Goal: Check status: Check status

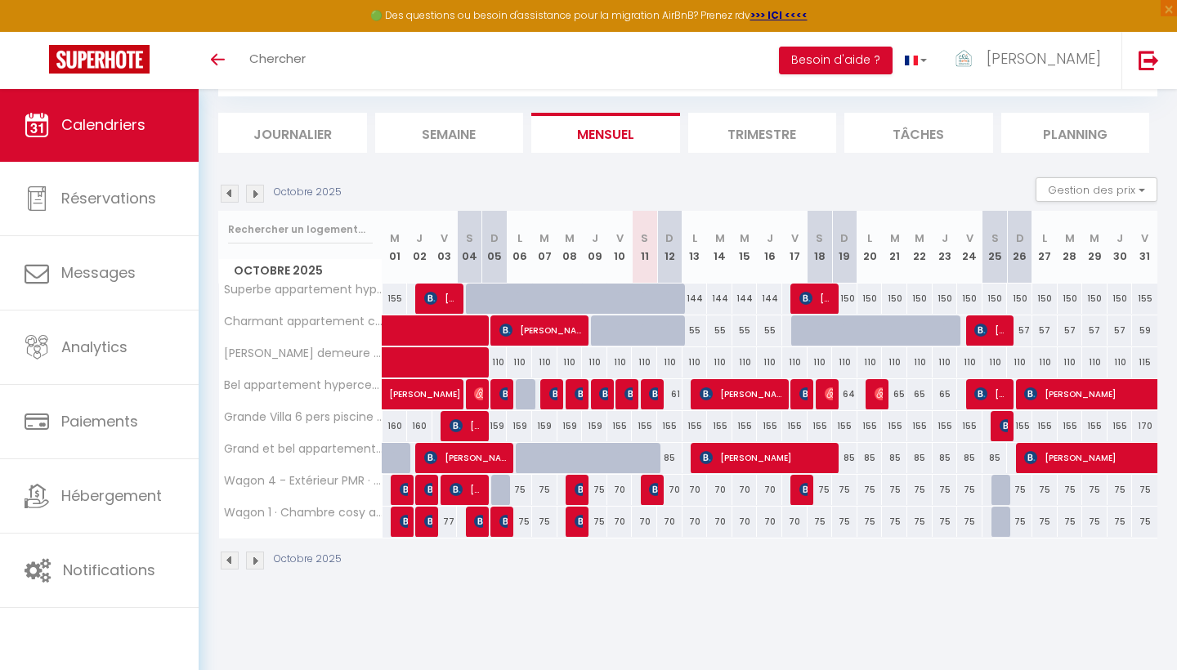
scroll to position [88, 0]
click at [230, 194] on img at bounding box center [230, 194] width 18 height 18
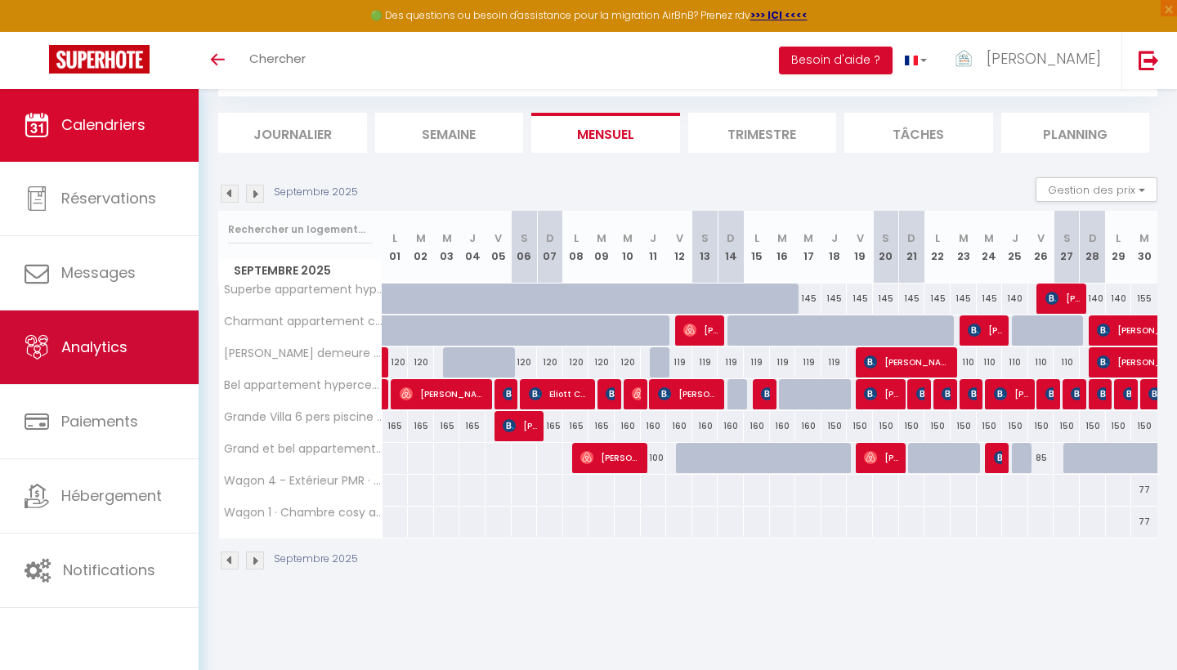
click at [97, 361] on link "Analytics" at bounding box center [99, 348] width 199 height 74
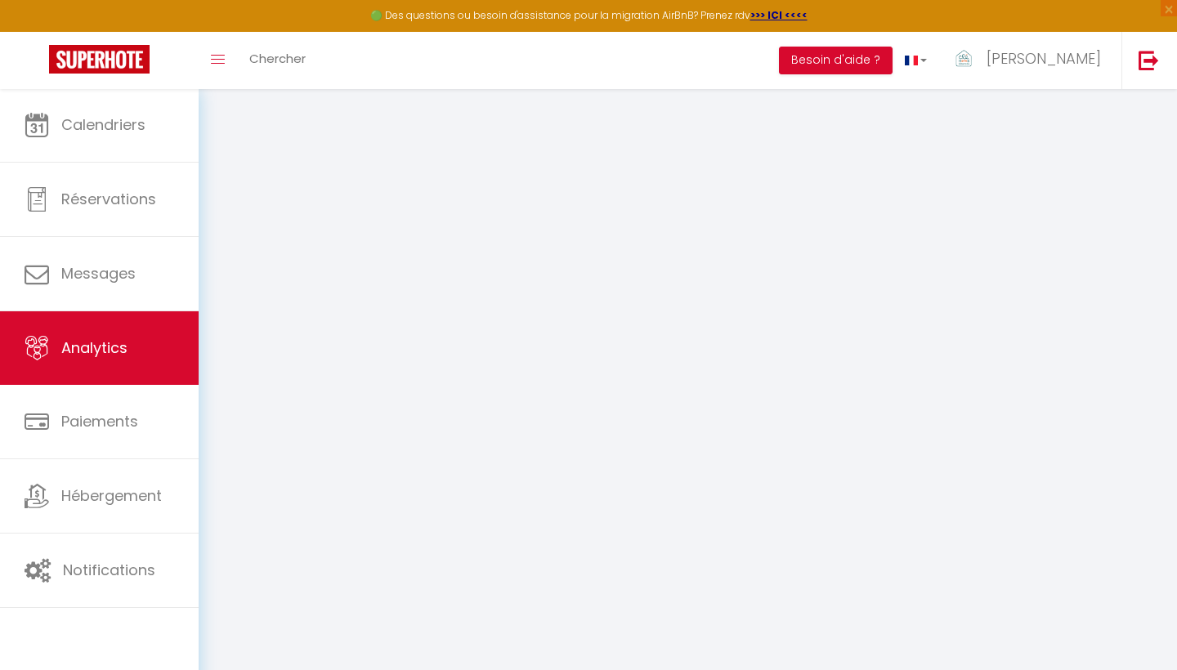
select select "2025"
select select "10"
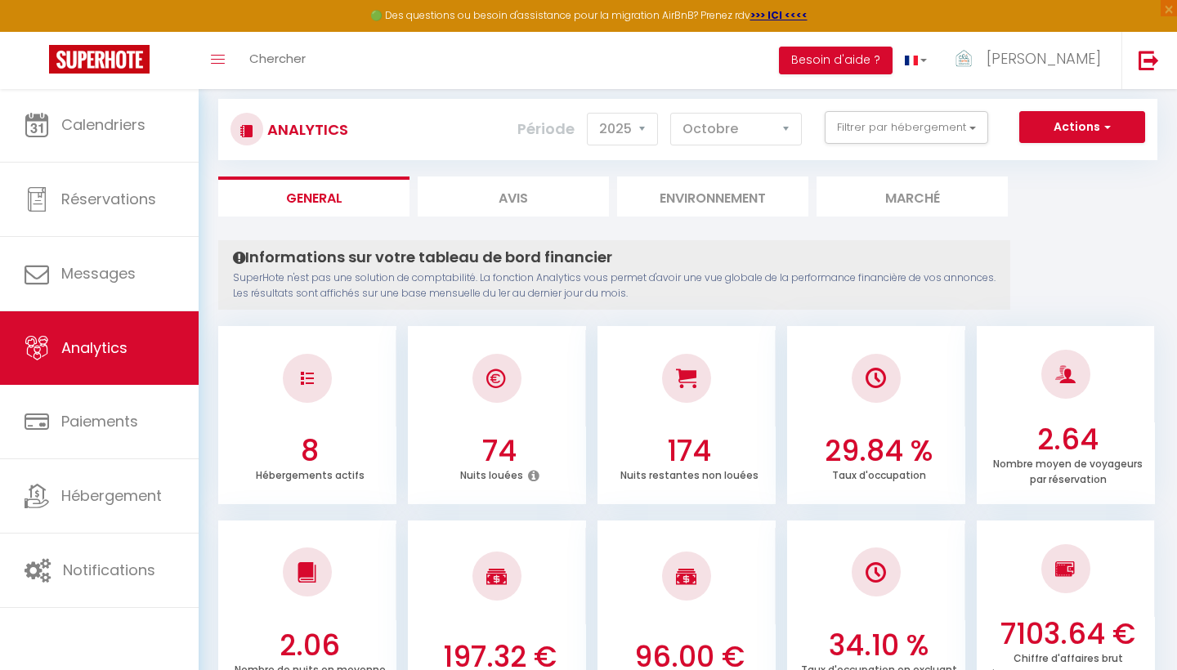
scroll to position [22, 0]
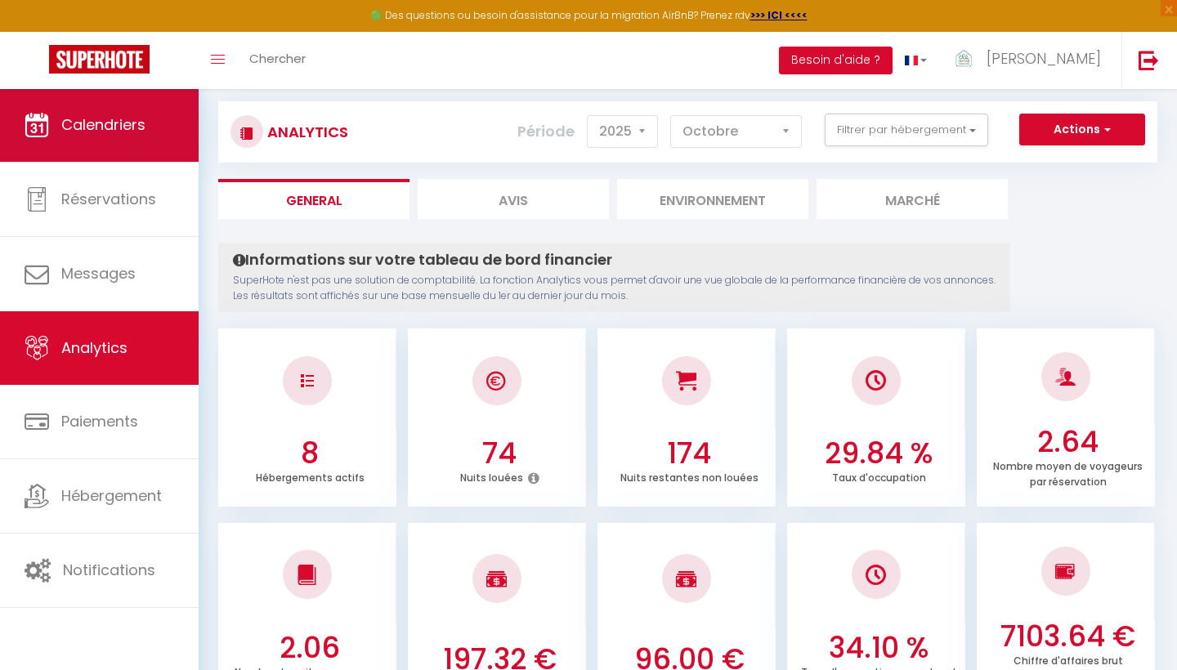
click at [137, 132] on span "Calendriers" at bounding box center [103, 124] width 84 height 20
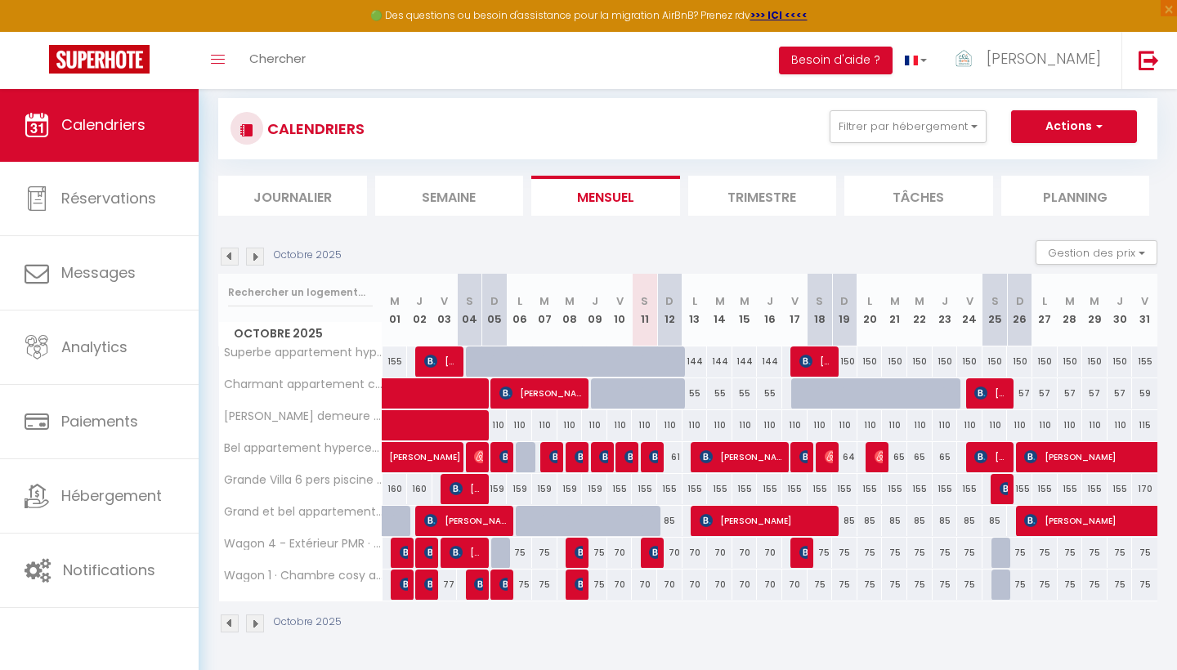
scroll to position [36, 0]
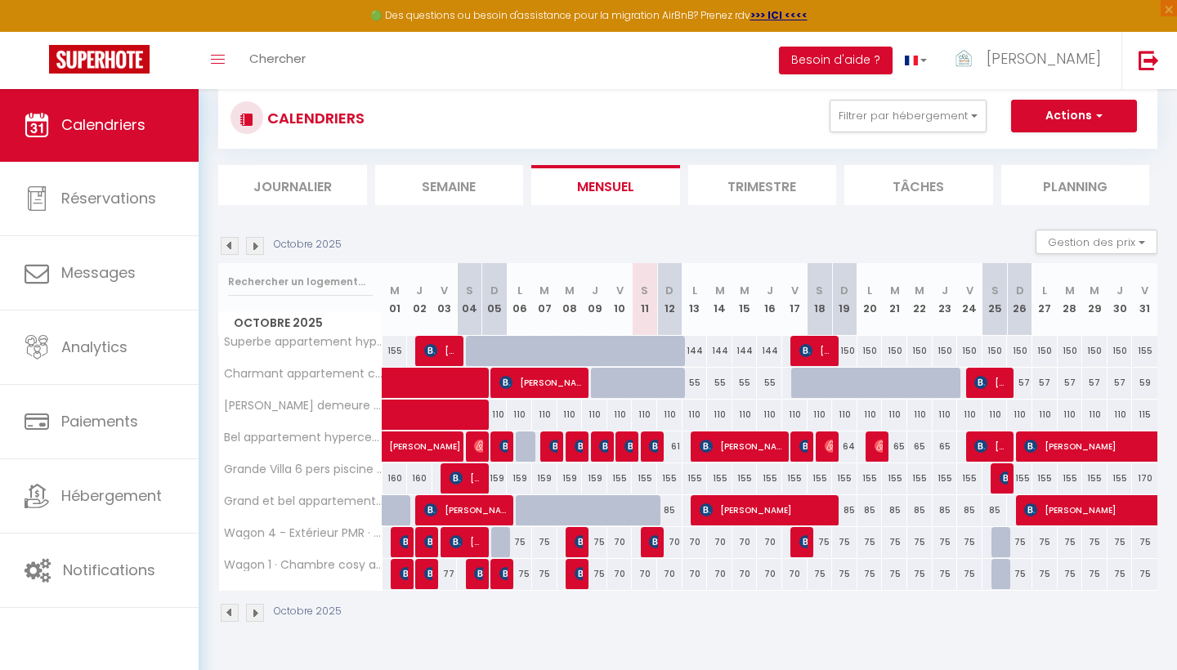
click at [232, 250] on img at bounding box center [230, 246] width 18 height 18
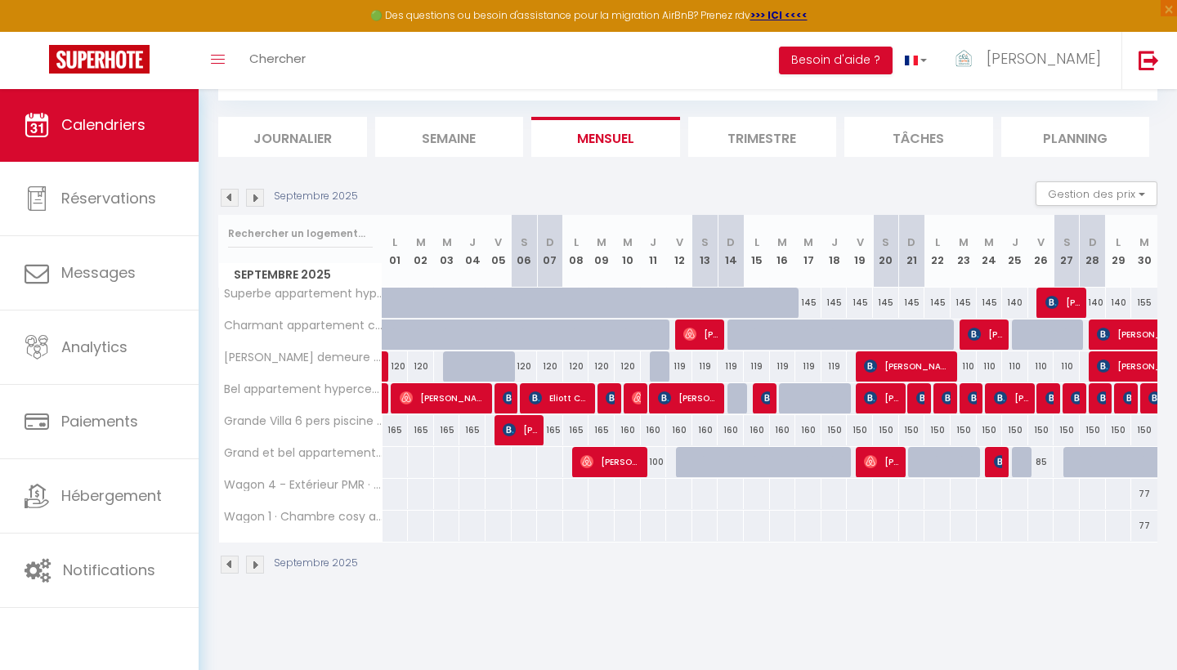
scroll to position [84, 0]
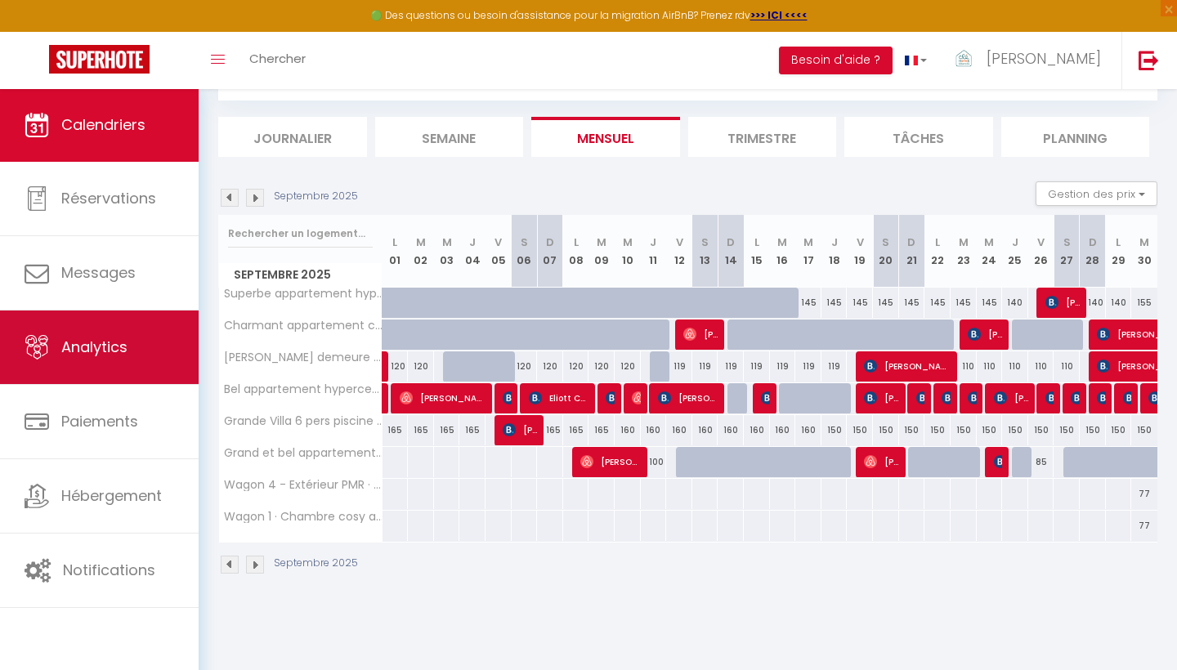
click at [105, 343] on span "Analytics" at bounding box center [94, 347] width 66 height 20
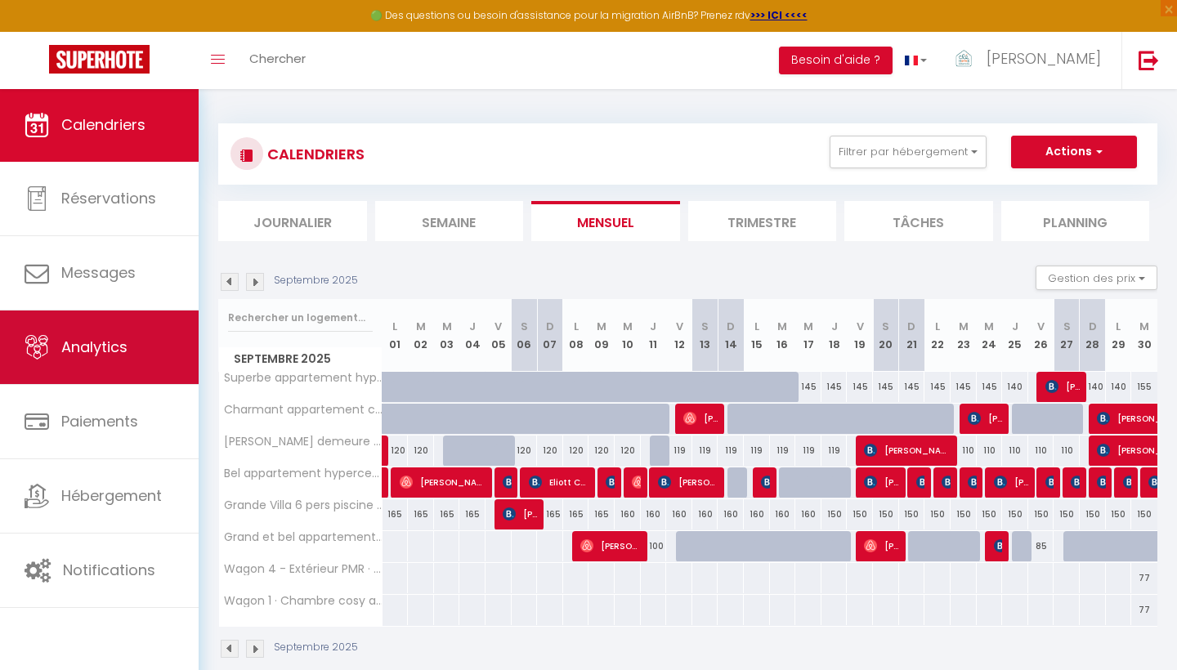
select select "2025"
select select "10"
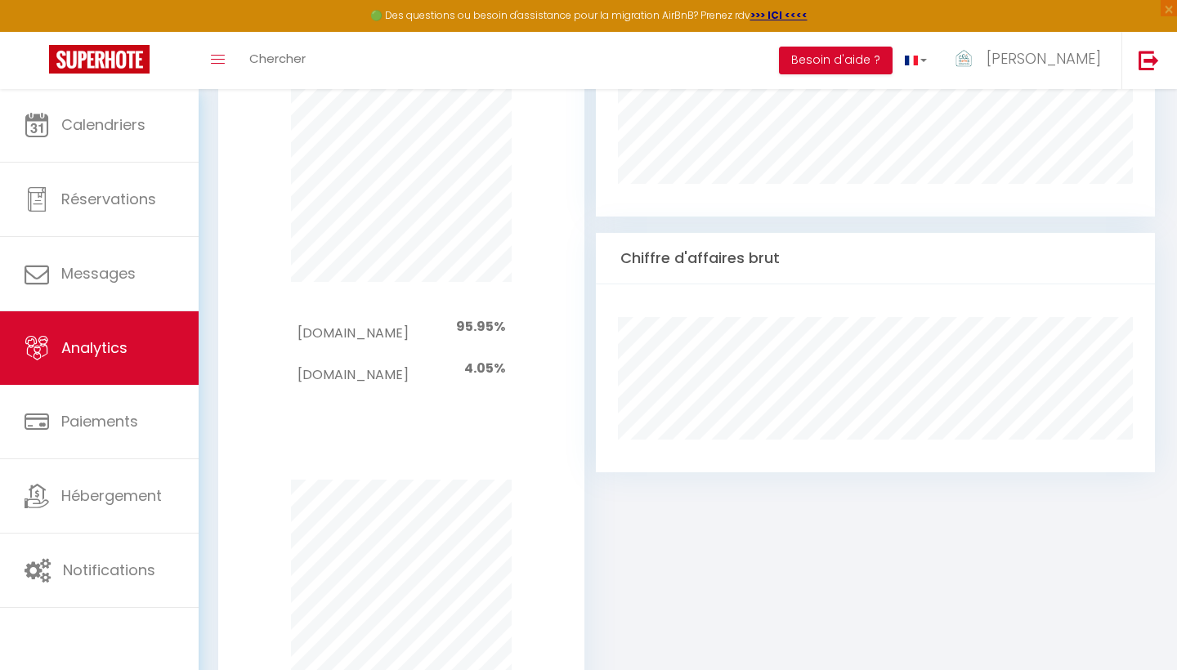
scroll to position [978, 0]
